Goal: Find specific page/section: Find specific page/section

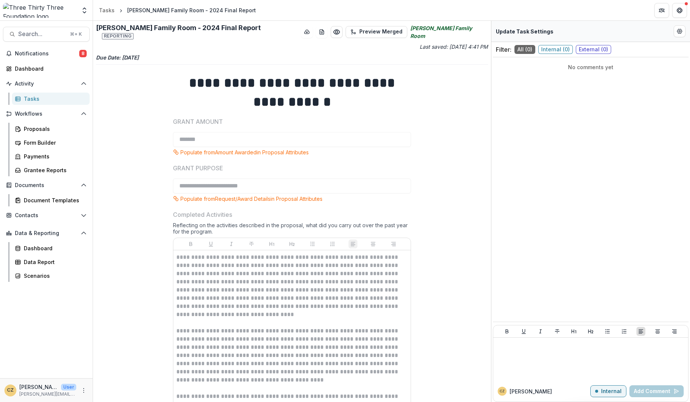
scroll to position [892, 0]
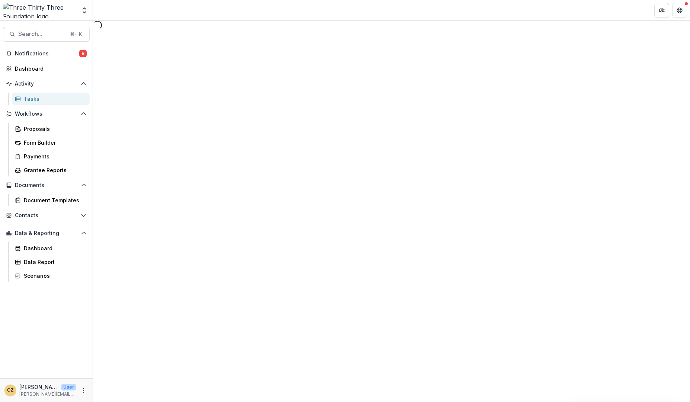
select select "********"
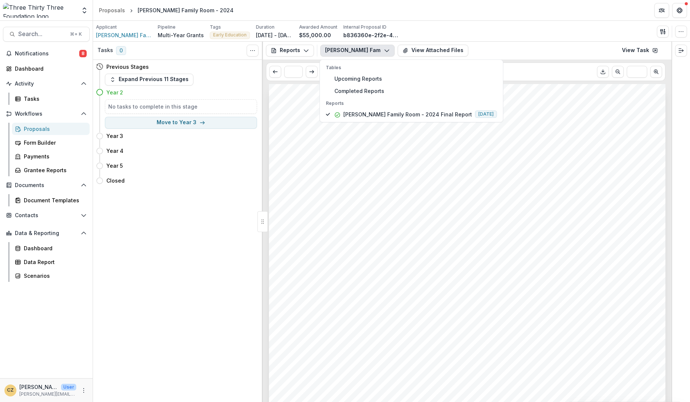
scroll to position [670, 0]
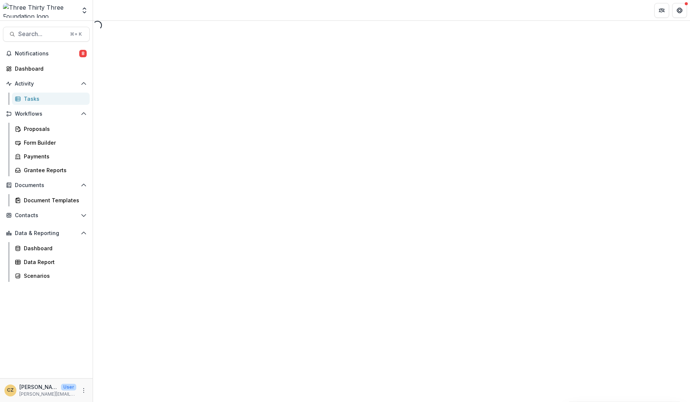
select select "********"
